Goal: Use online tool/utility: Utilize a website feature to perform a specific function

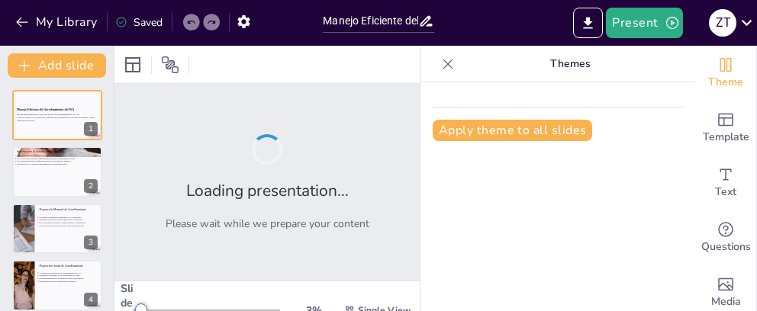
type input "Manejo Eficiente del Acreditamiento del IVA: Aplicación Práctica y Proporciones…"
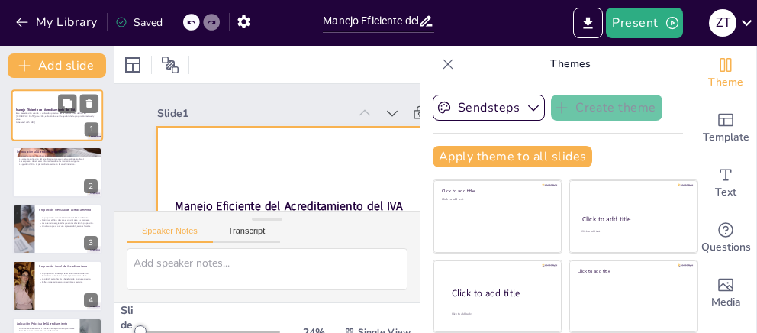
click at [66, 124] on div at bounding box center [57, 115] width 92 height 52
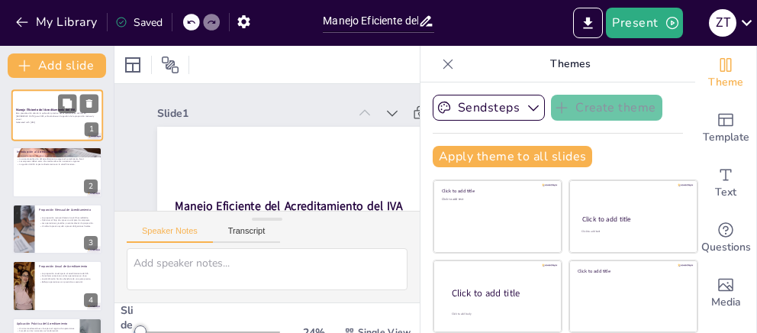
scroll to position [79, 0]
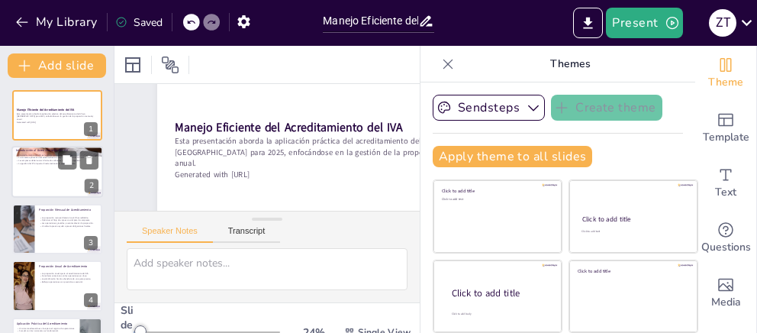
click at [75, 196] on div at bounding box center [57, 172] width 92 height 52
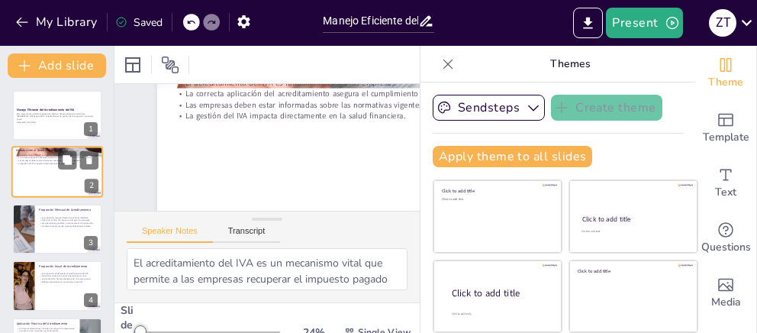
scroll to position [0, 0]
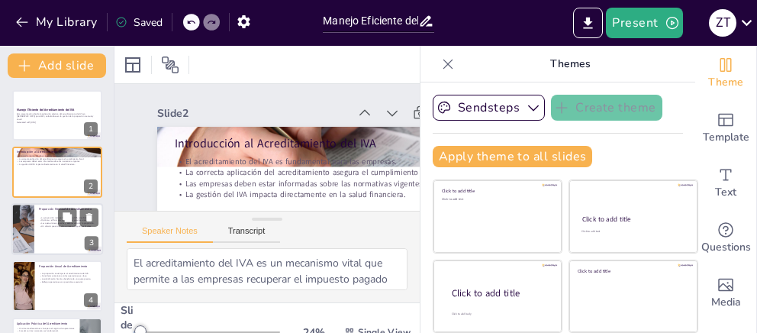
click at [60, 238] on div at bounding box center [57, 229] width 92 height 52
type textarea "Calcular correctamente la proporción mensual es esencial para asegurar que las …"
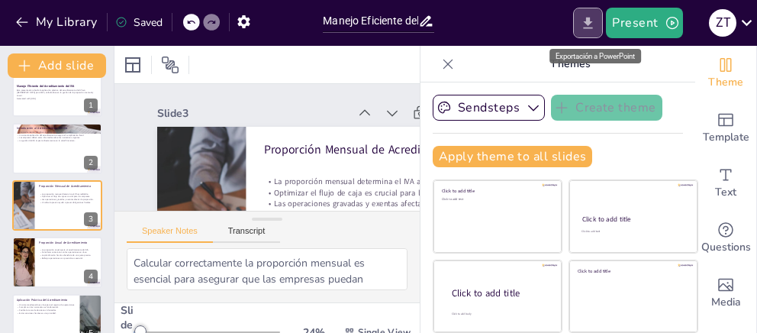
click at [593, 27] on icon "Export to PowerPoint" at bounding box center [588, 22] width 9 height 11
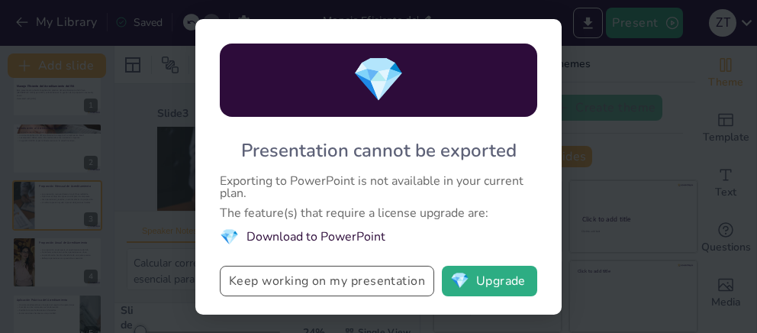
click at [395, 285] on button "Keep working on my presentation" at bounding box center [327, 280] width 214 height 31
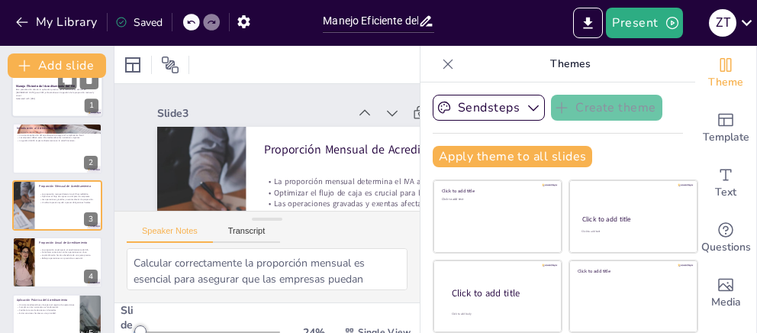
click at [40, 94] on p "Esta presentación aborda la aplicación práctica del acreditamiento del IVA en […" at bounding box center [57, 92] width 82 height 8
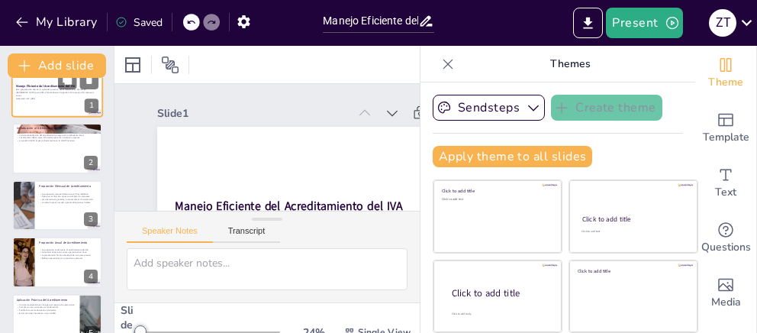
scroll to position [0, 0]
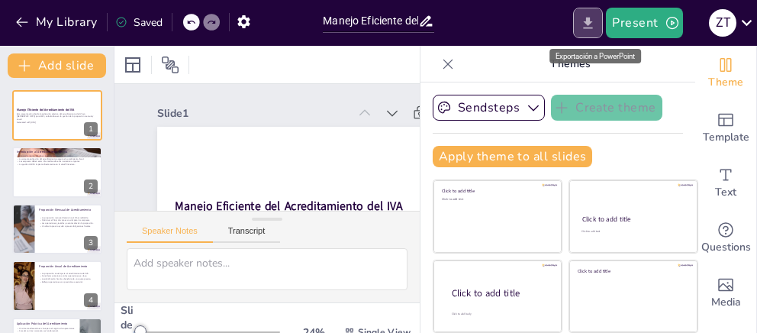
click at [584, 21] on icon "Export to PowerPoint" at bounding box center [588, 23] width 16 height 16
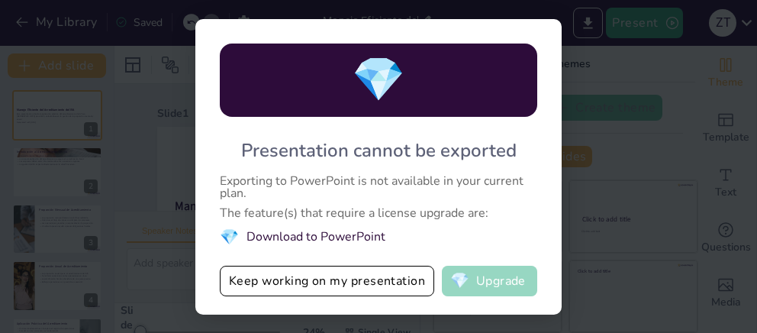
click at [485, 285] on button "💎 Upgrade" at bounding box center [489, 280] width 95 height 31
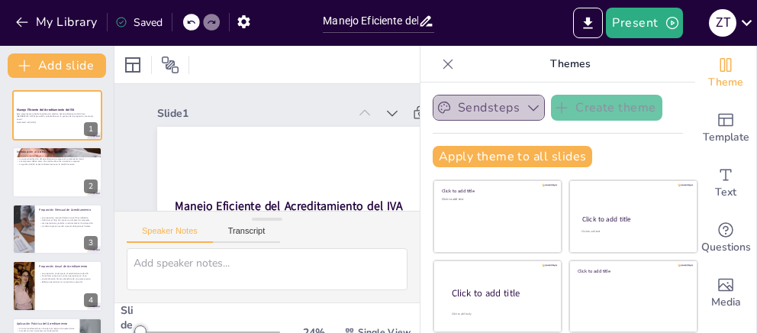
click at [458, 105] on button "Sendsteps" at bounding box center [489, 108] width 112 height 26
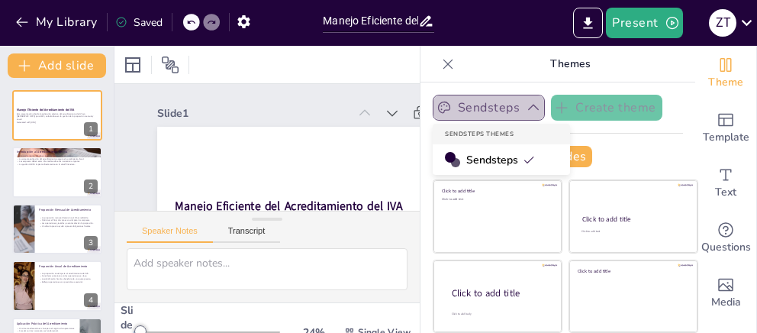
click at [458, 105] on button "Sendsteps" at bounding box center [489, 108] width 112 height 26
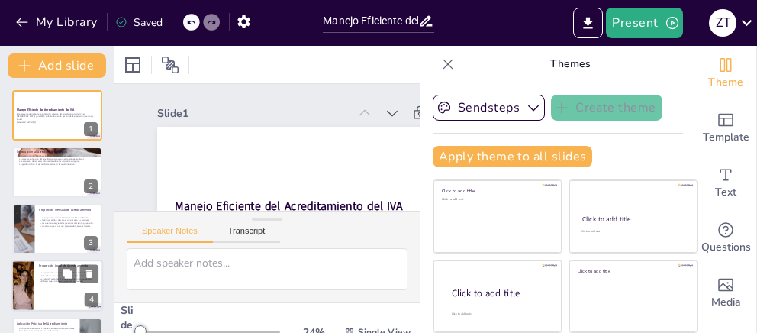
scroll to position [160, 0]
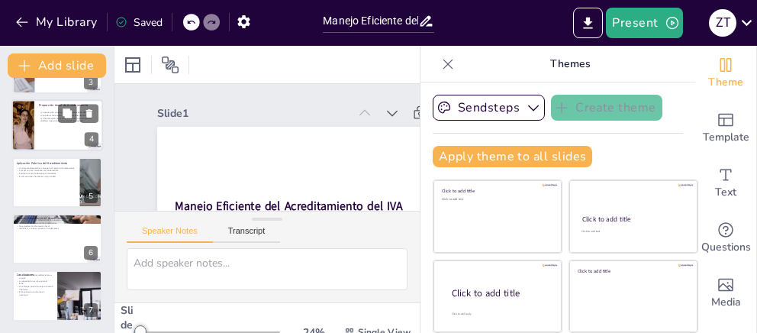
click at [34, 127] on div at bounding box center [57, 125] width 92 height 52
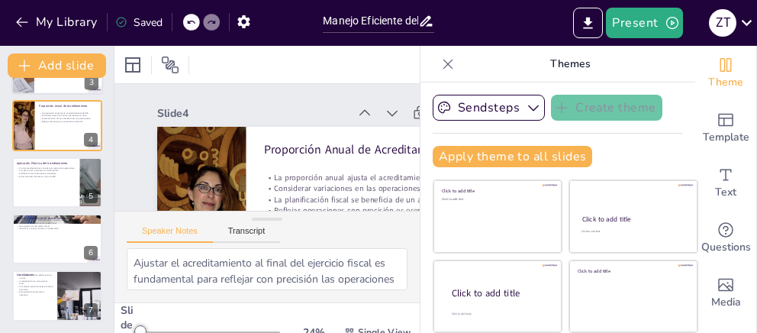
scroll to position [80, 0]
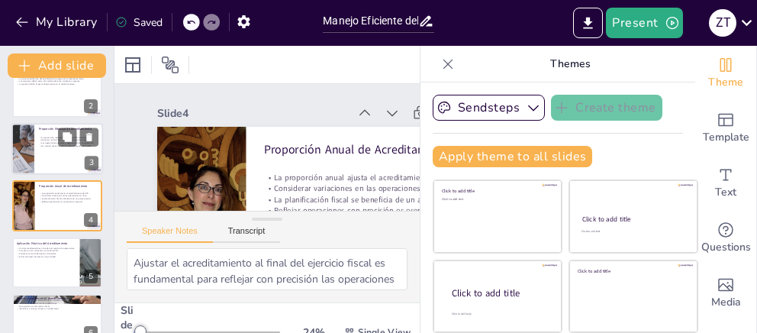
click at [50, 171] on div at bounding box center [57, 149] width 92 height 52
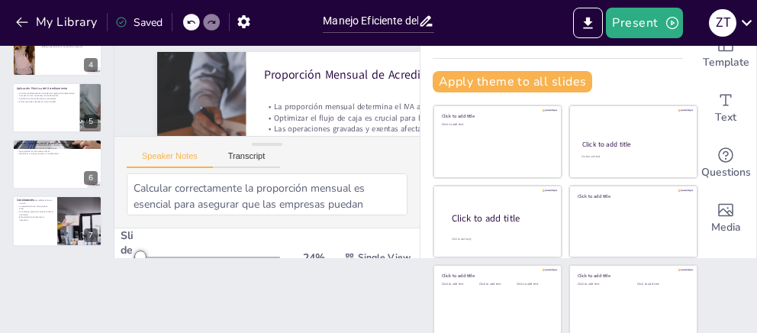
scroll to position [155, 0]
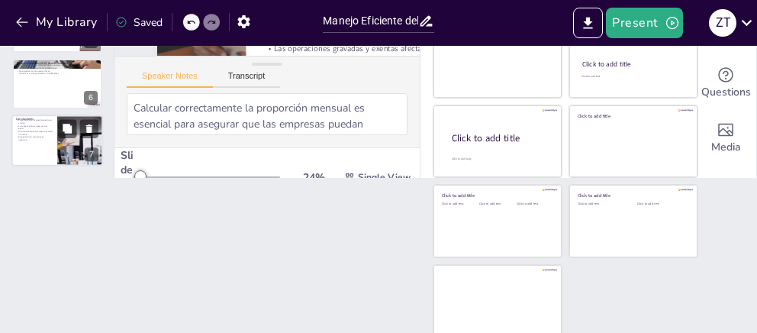
click at [37, 130] on p "Un enfoque proactivo mejora la salud financiera." at bounding box center [34, 132] width 37 height 5
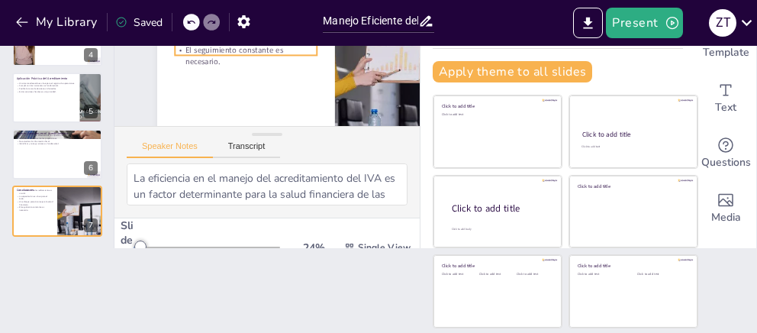
scroll to position [0, 0]
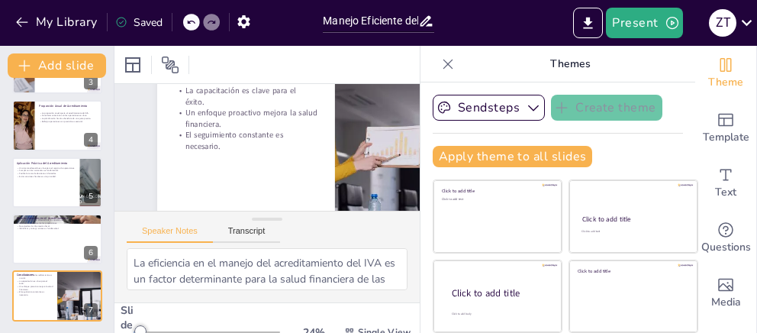
click at [444, 61] on icon at bounding box center [447, 63] width 15 height 15
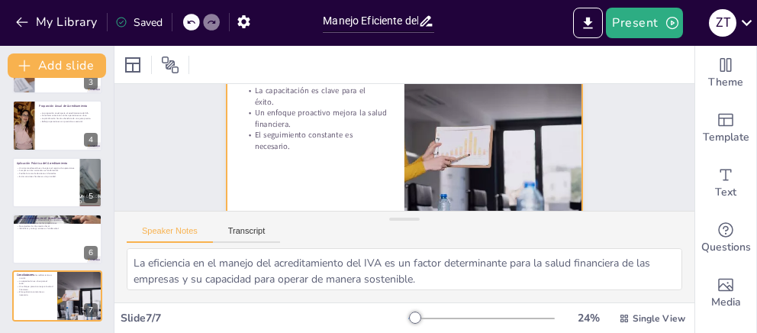
click at [329, 171] on div at bounding box center [404, 148] width 375 height 236
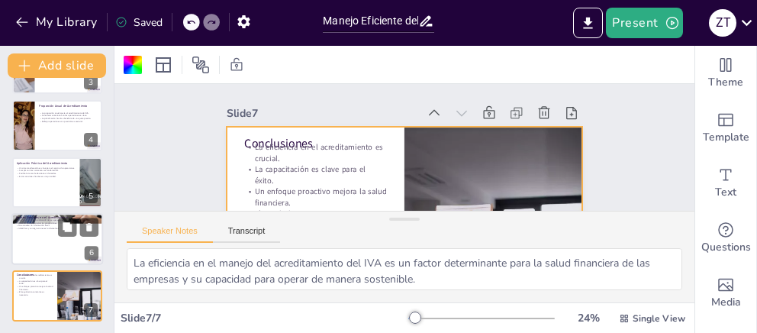
click at [51, 234] on div at bounding box center [57, 239] width 92 height 52
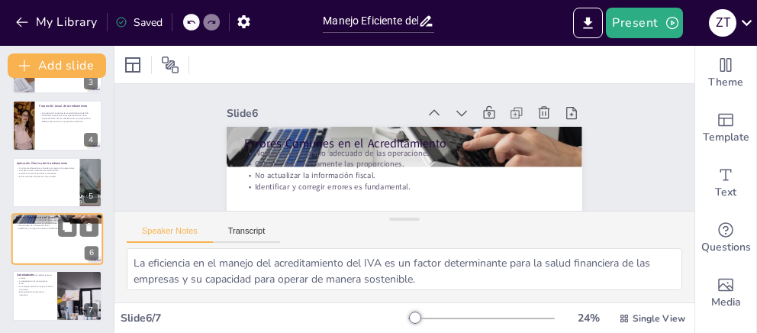
type textarea "La falta de un registro adecuado puede llevar a errores en el cálculo del IVA a…"
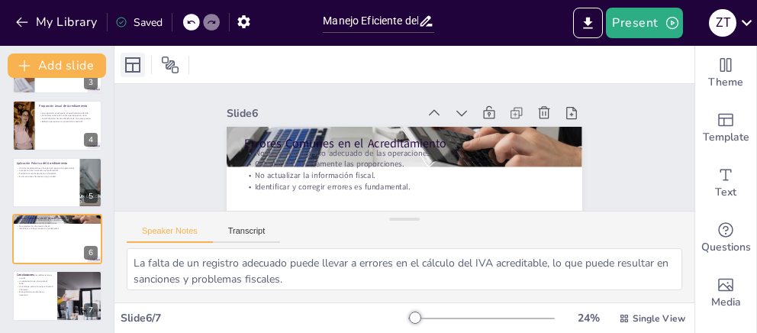
click at [136, 68] on icon at bounding box center [133, 65] width 18 height 18
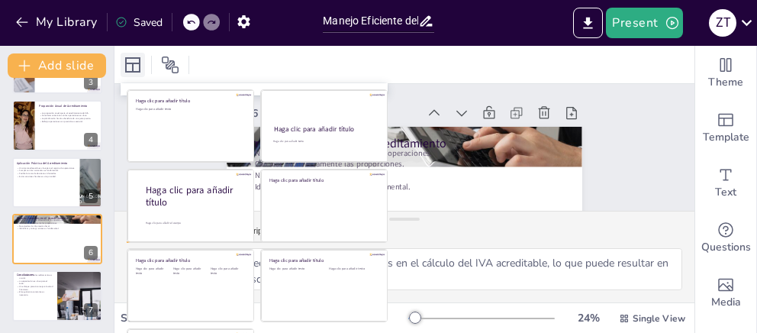
click at [136, 68] on icon at bounding box center [133, 65] width 18 height 18
click at [169, 65] on icon at bounding box center [170, 64] width 17 height 17
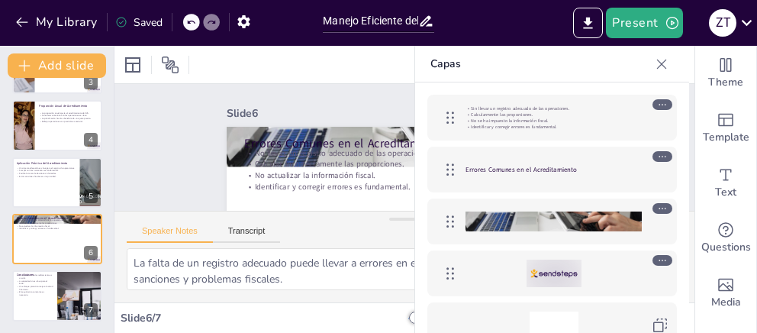
click at [656, 63] on icon at bounding box center [661, 63] width 15 height 15
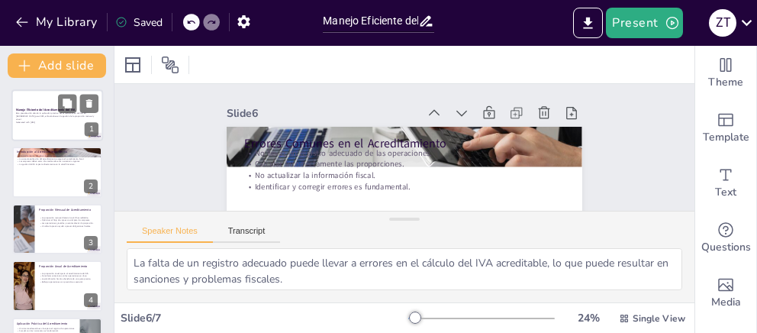
click at [48, 117] on p "Esta presentación aborda la aplicación práctica del acreditamiento del IVA en […" at bounding box center [57, 116] width 82 height 8
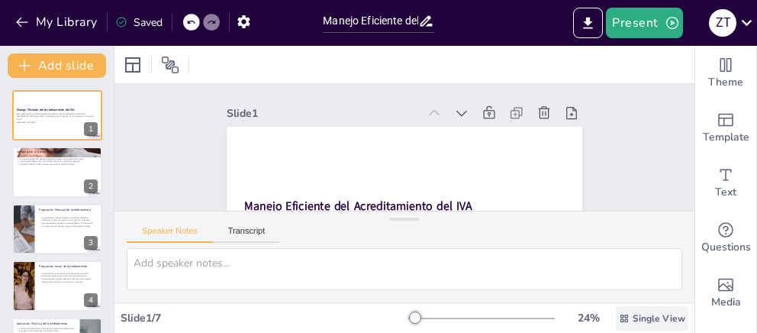
click at [627, 310] on icon at bounding box center [624, 318] width 8 height 8
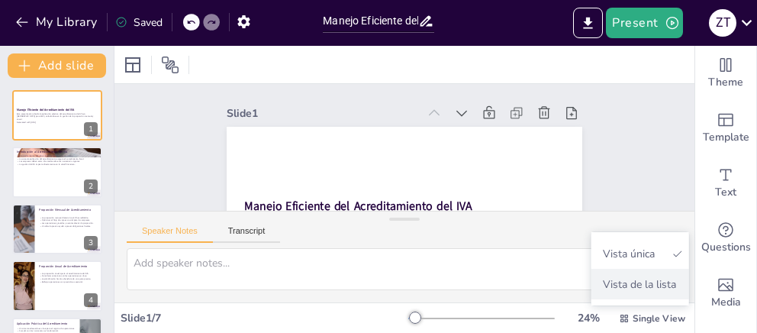
click at [635, 285] on span "Vista de la lista" at bounding box center [639, 284] width 85 height 14
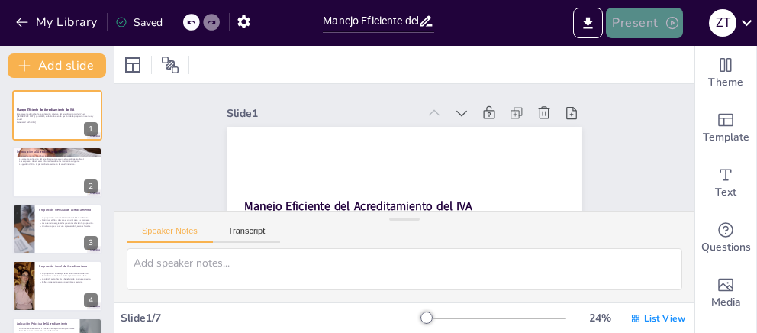
click at [674, 24] on icon "button" at bounding box center [671, 22] width 15 height 15
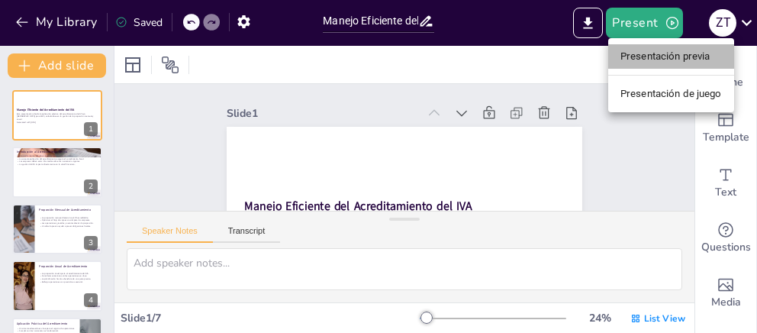
click at [670, 60] on li "Presentación previa" at bounding box center [671, 56] width 126 height 24
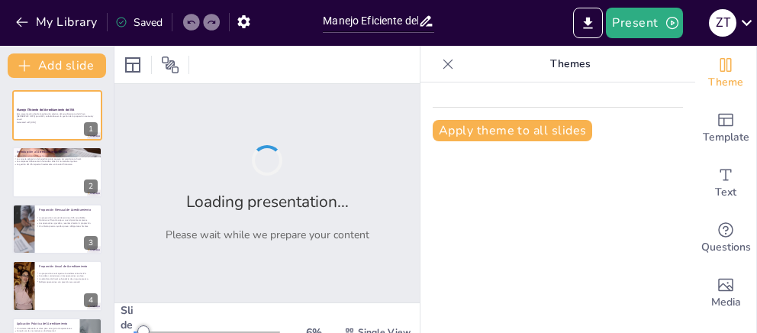
type input "Manejo Eficiente del Acreditamiento del IVA: Aplicación Práctica y Proporciones…"
